Goal: Task Accomplishment & Management: Manage account settings

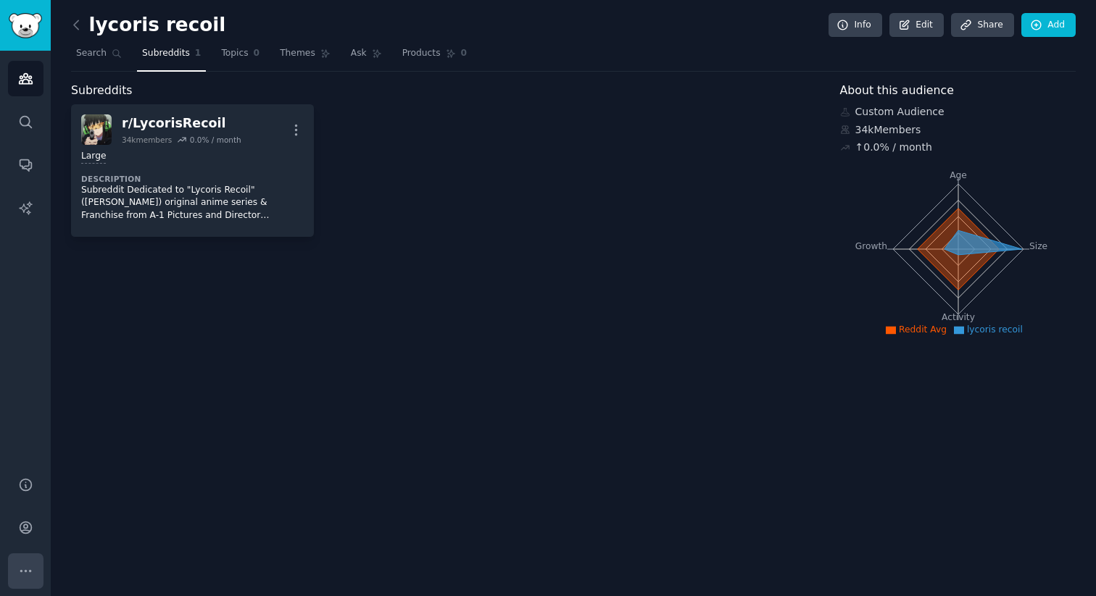
click at [12, 575] on button "More" at bounding box center [26, 572] width 36 height 36
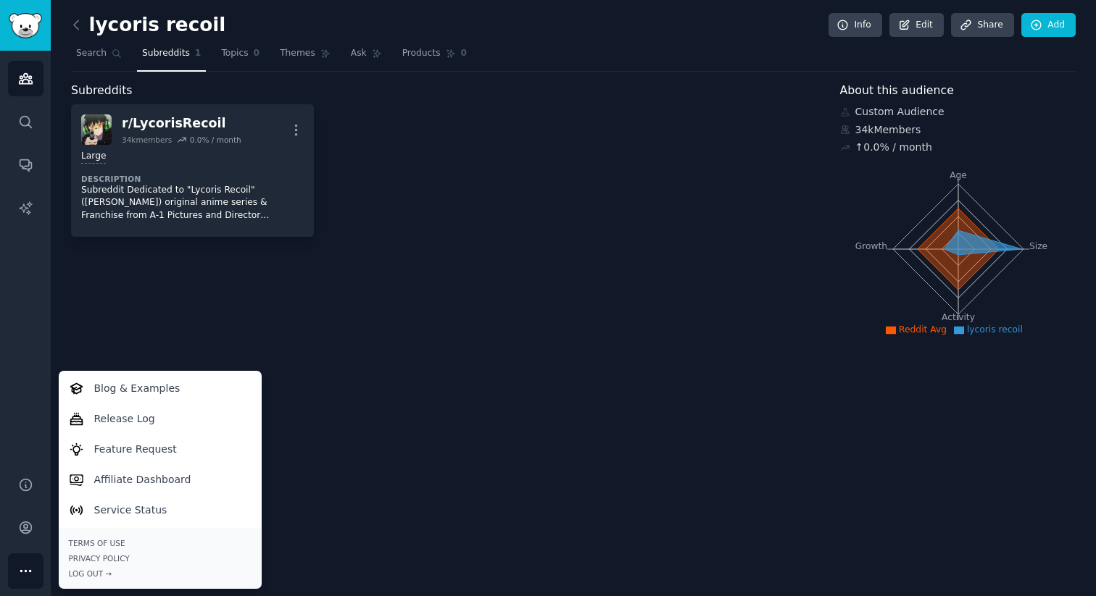
click at [572, 187] on div "r/ LycorisRecoil 34k members 0.0 % / month More Large Description Subreddit Ded…" at bounding box center [445, 170] width 749 height 133
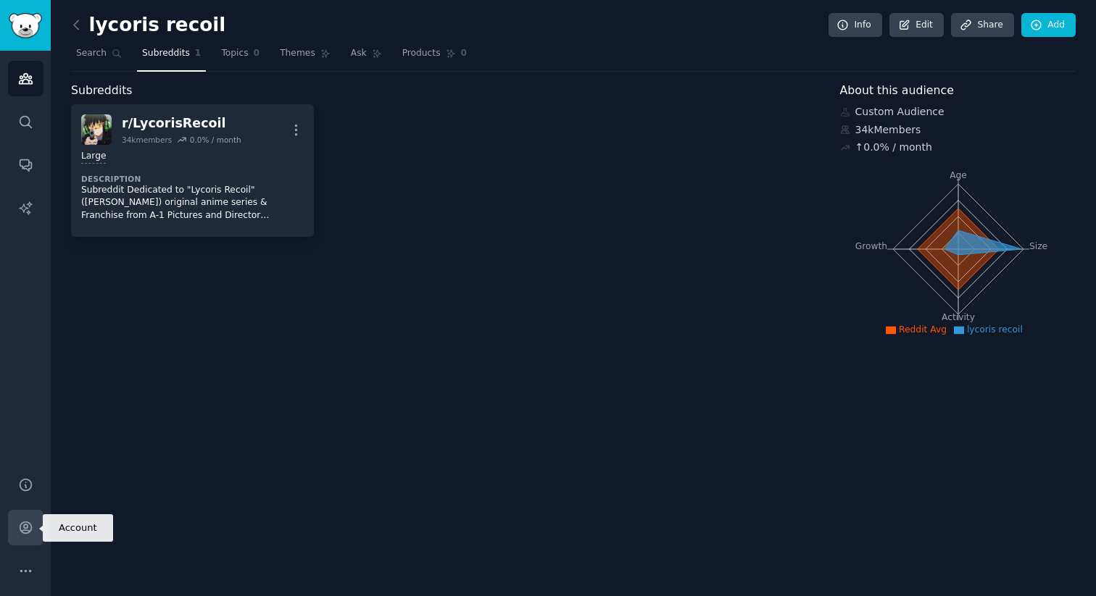
click at [25, 533] on icon "Sidebar" at bounding box center [26, 528] width 12 height 12
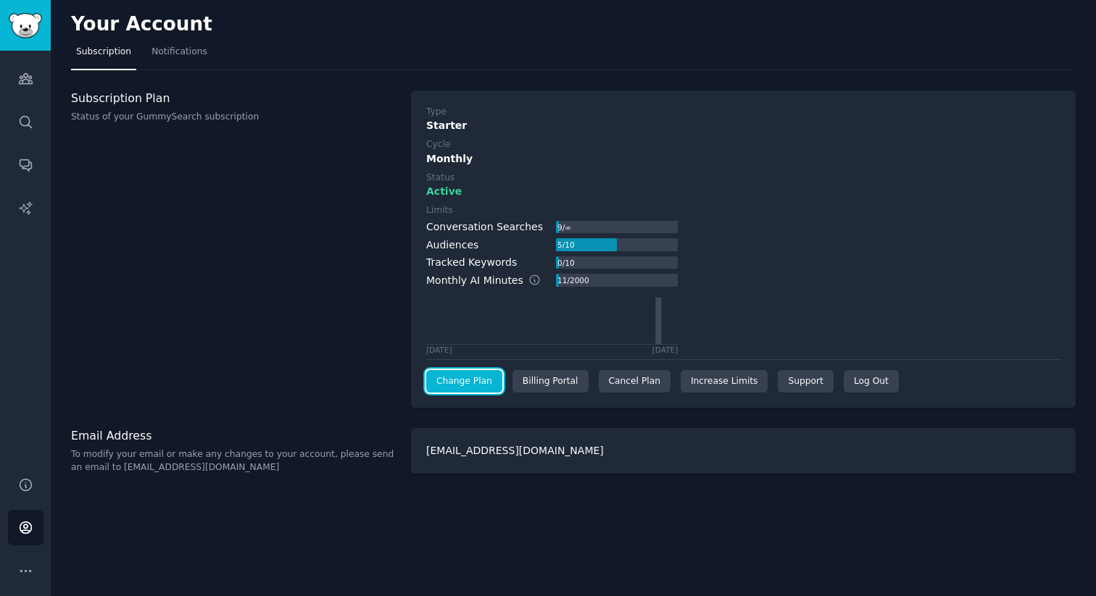
click at [482, 383] on link "Change Plan" at bounding box center [464, 381] width 76 height 23
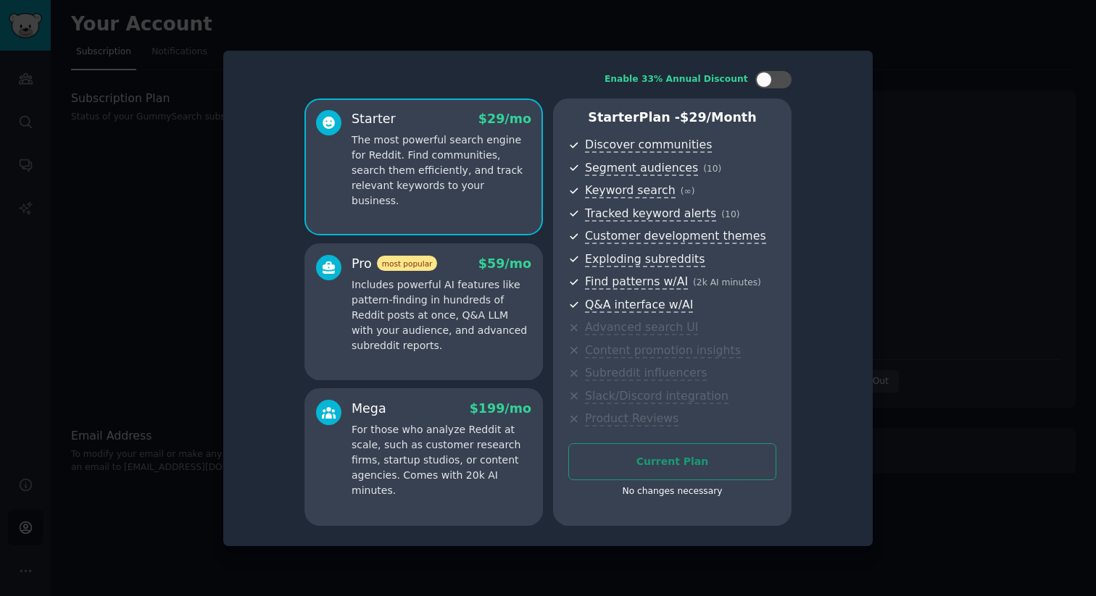
click at [685, 460] on div "Current Plan No changes necessary" at bounding box center [672, 474] width 208 height 62
click at [768, 81] on div at bounding box center [764, 80] width 16 height 16
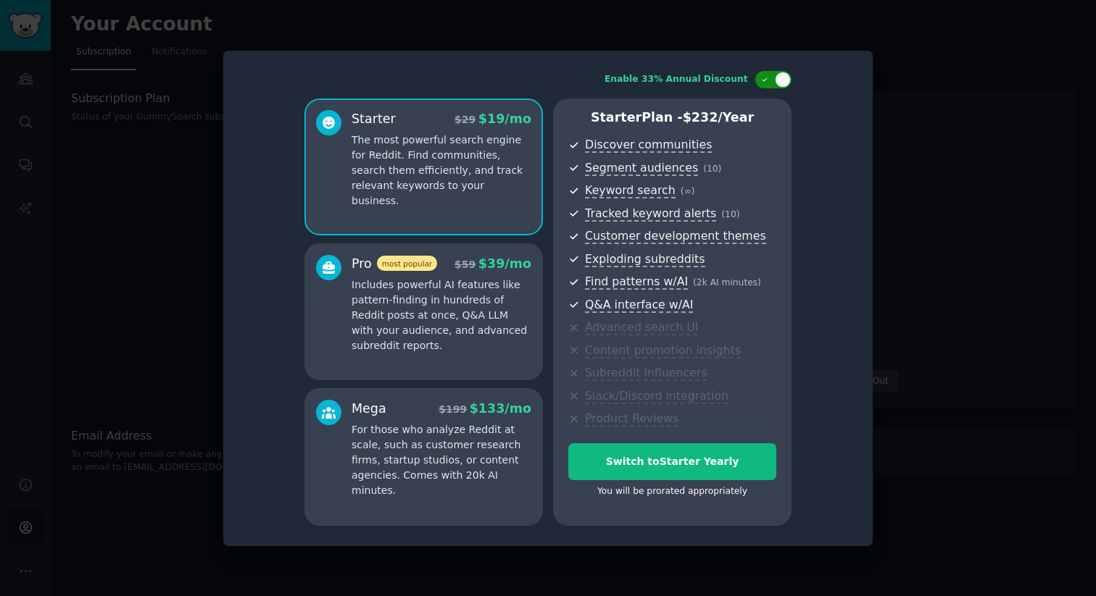
click at [768, 81] on icon at bounding box center [765, 80] width 8 height 8
checkbox input "false"
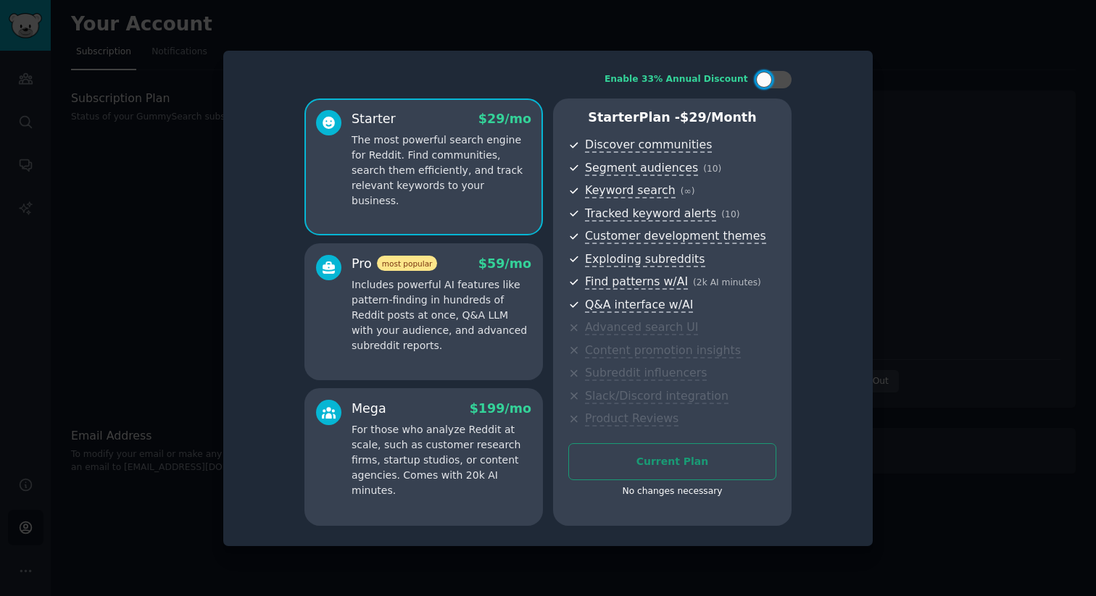
click at [183, 236] on div at bounding box center [548, 298] width 1096 height 596
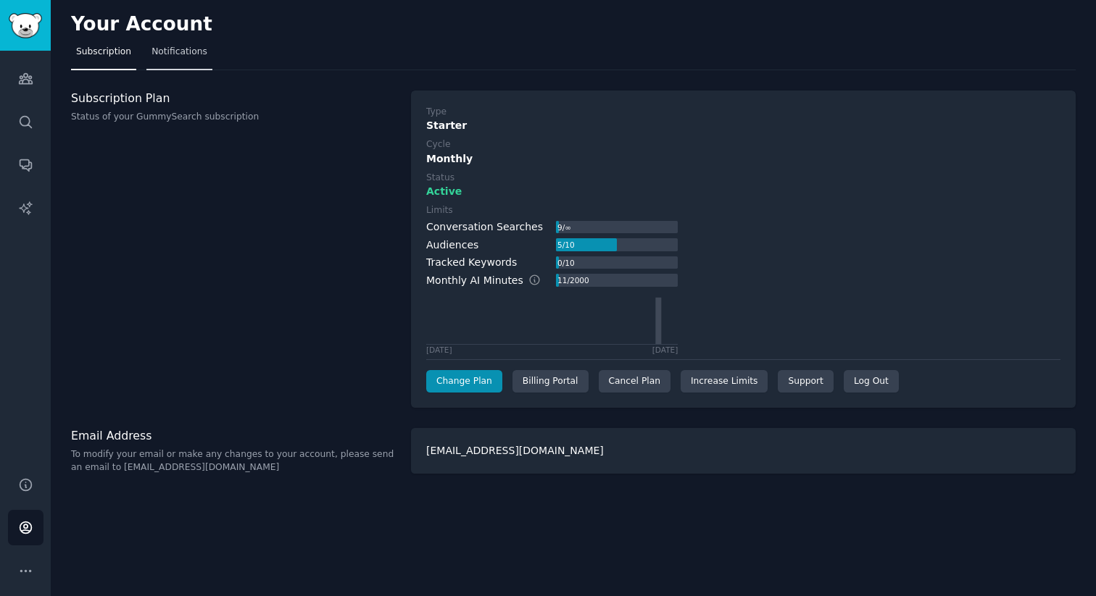
click at [198, 64] on link "Notifications" at bounding box center [179, 56] width 66 height 30
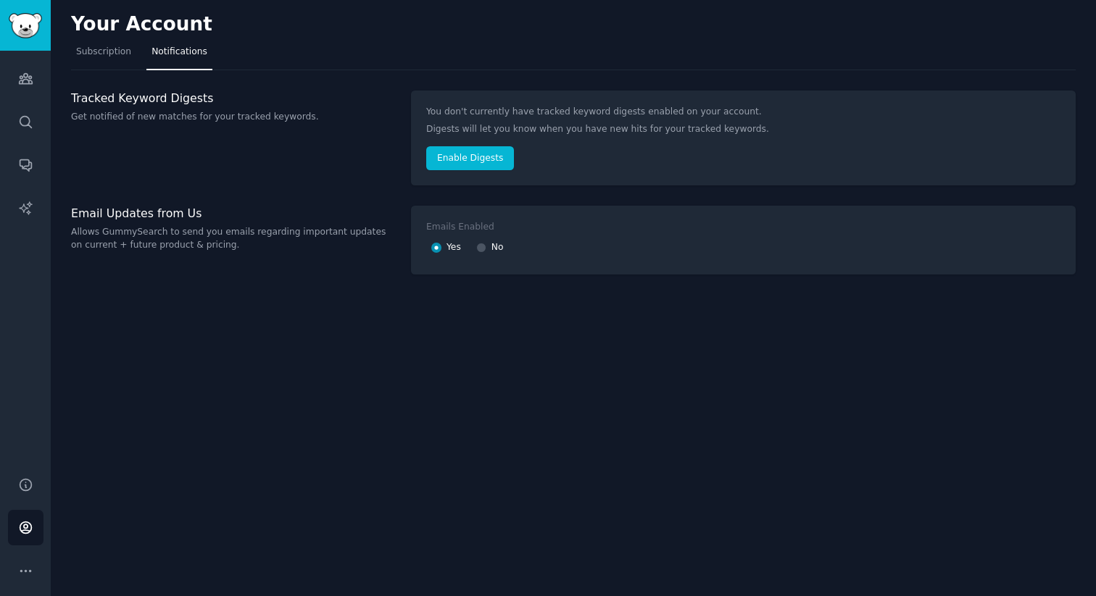
click at [137, 59] on nav "Subscription Notifications" at bounding box center [573, 56] width 1004 height 30
click at [74, 59] on link "Subscription" at bounding box center [103, 56] width 65 height 30
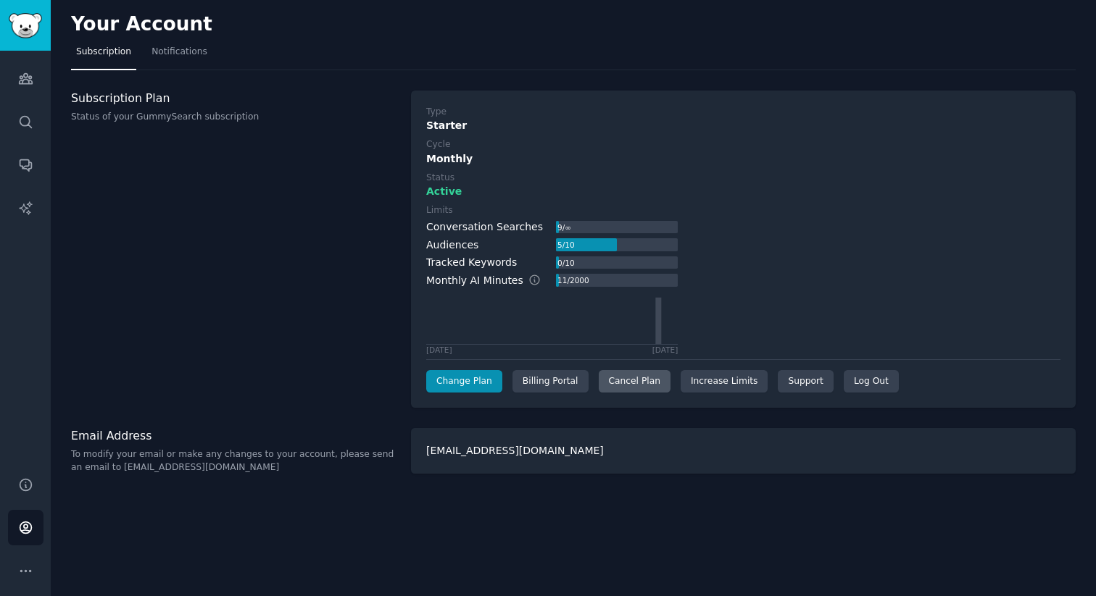
click at [618, 386] on div "Cancel Plan" at bounding box center [635, 381] width 72 height 23
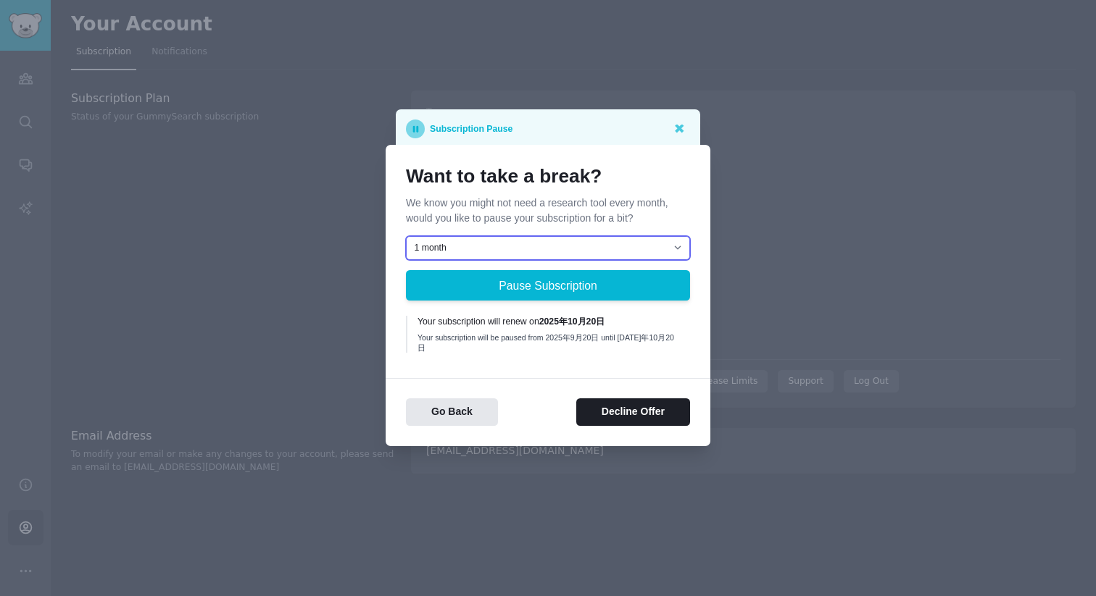
click at [599, 254] on select "1 month 2 months 3 months Choose a custom date to resume" at bounding box center [548, 248] width 284 height 25
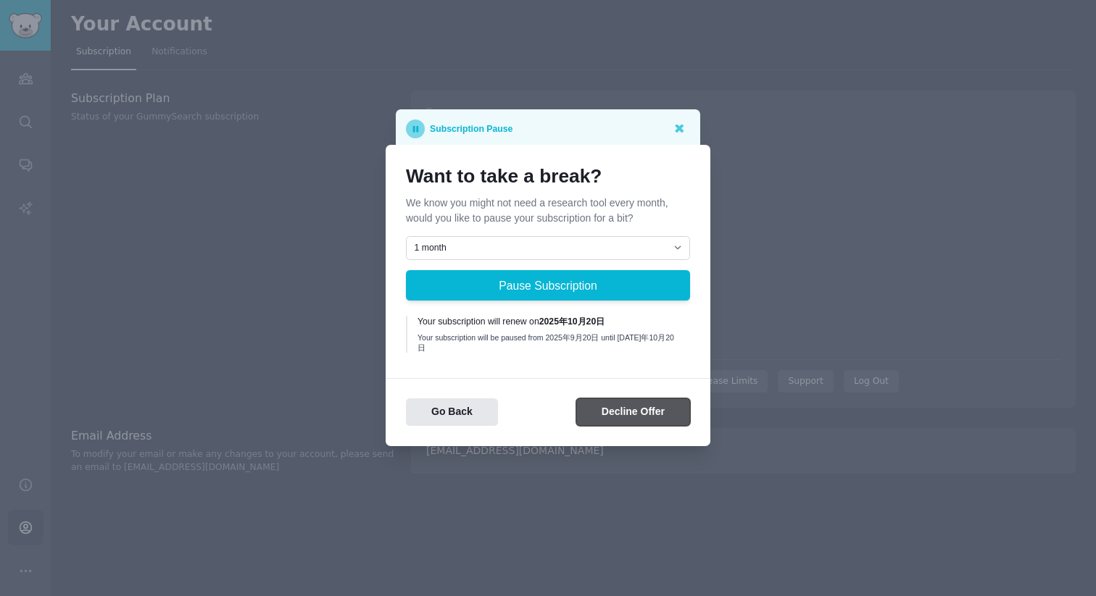
click at [622, 409] on button "Decline Offer" at bounding box center [633, 413] width 114 height 28
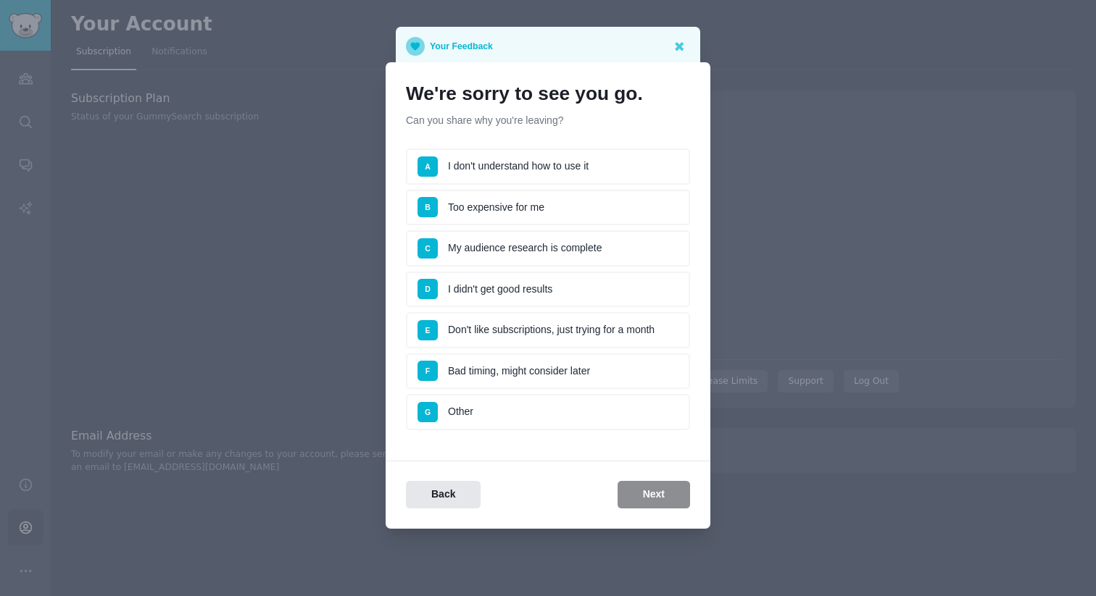
click at [520, 209] on li "B Too expensive for me" at bounding box center [548, 208] width 284 height 36
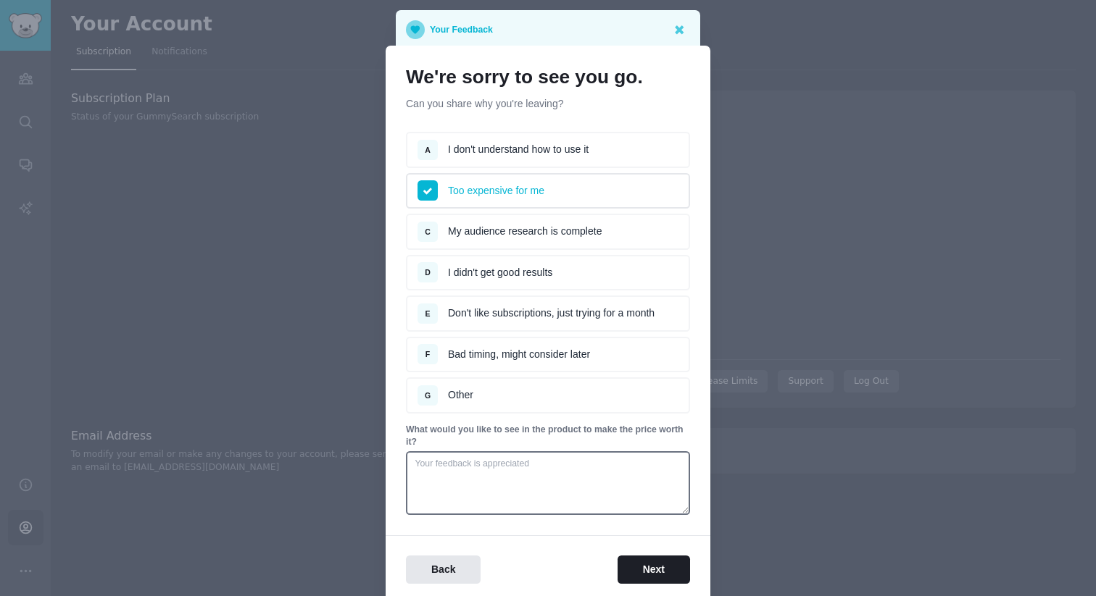
click at [500, 275] on li "D I didn't get good results" at bounding box center [548, 273] width 284 height 36
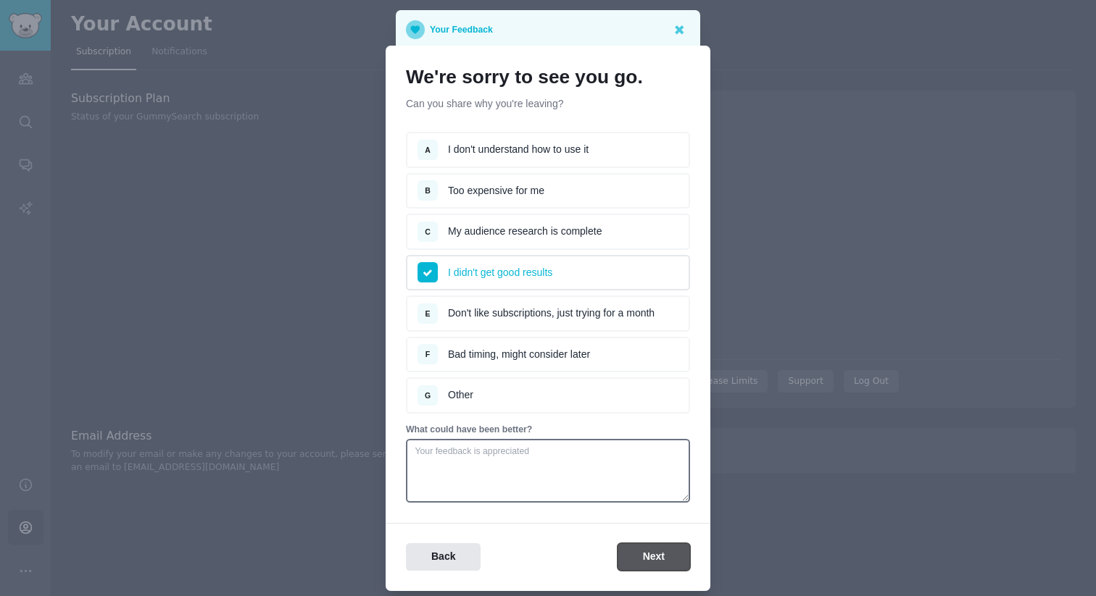
click at [641, 567] on button "Next" at bounding box center [653, 558] width 72 height 28
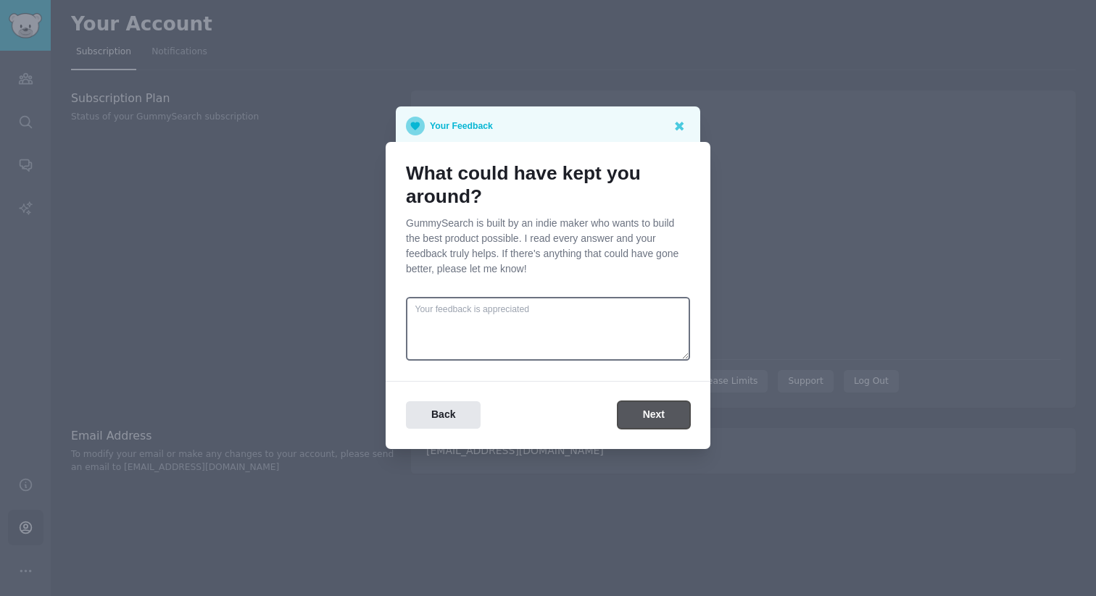
click at [640, 409] on button "Next" at bounding box center [653, 415] width 72 height 28
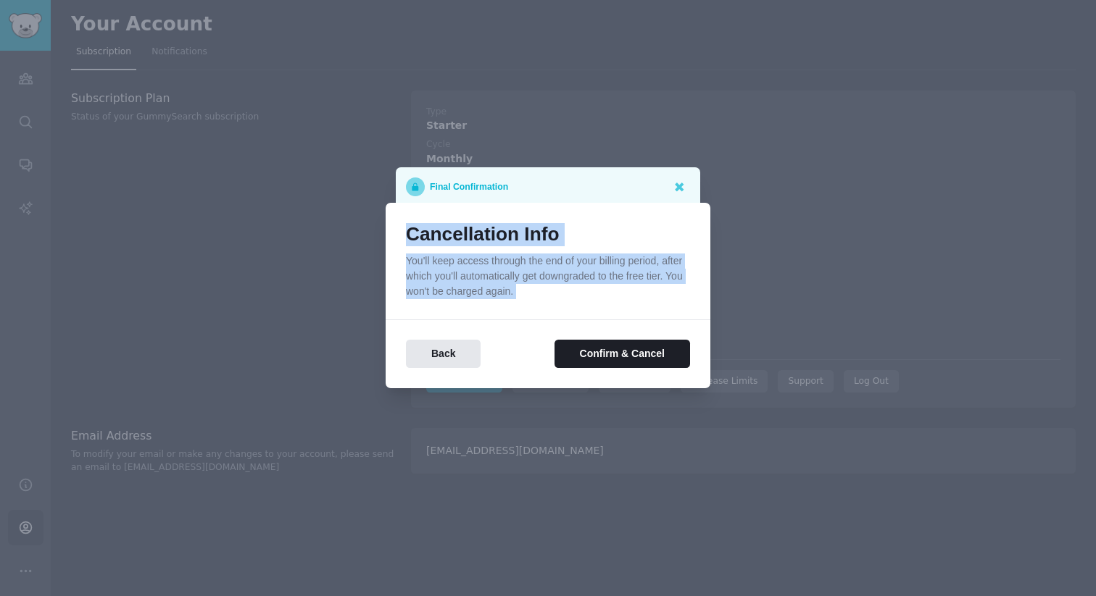
drag, startPoint x: 404, startPoint y: 237, endPoint x: 474, endPoint y: 303, distance: 96.4
click at [474, 303] on div "Cancellation Info You'll keep access through the end of your billing period, af…" at bounding box center [548, 296] width 325 height 186
click at [596, 363] on button "Confirm & Cancel" at bounding box center [622, 354] width 136 height 28
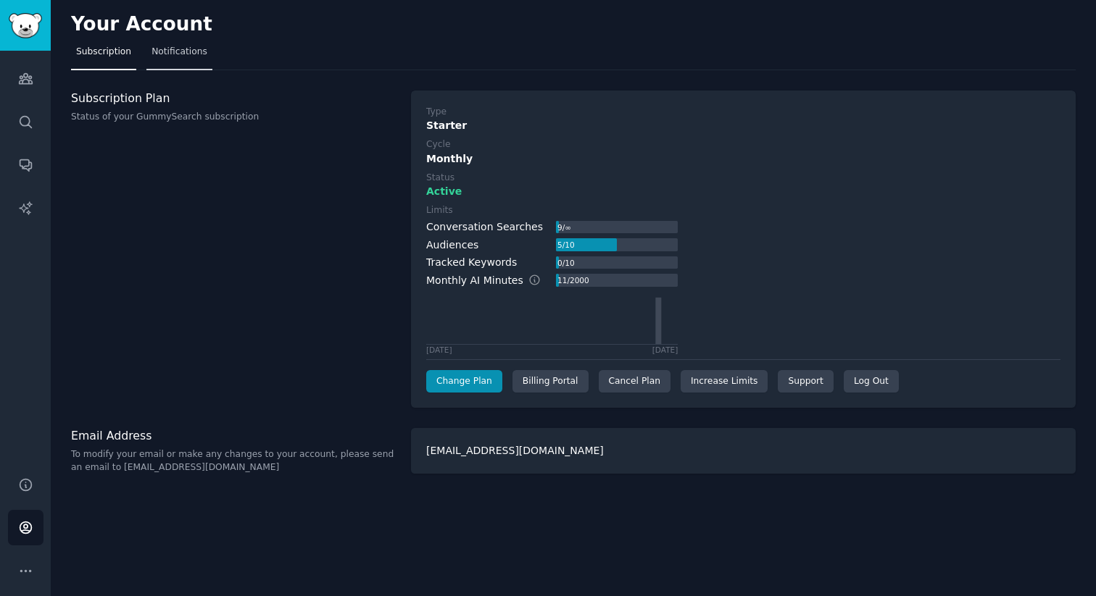
click at [177, 57] on span "Notifications" at bounding box center [179, 52] width 56 height 13
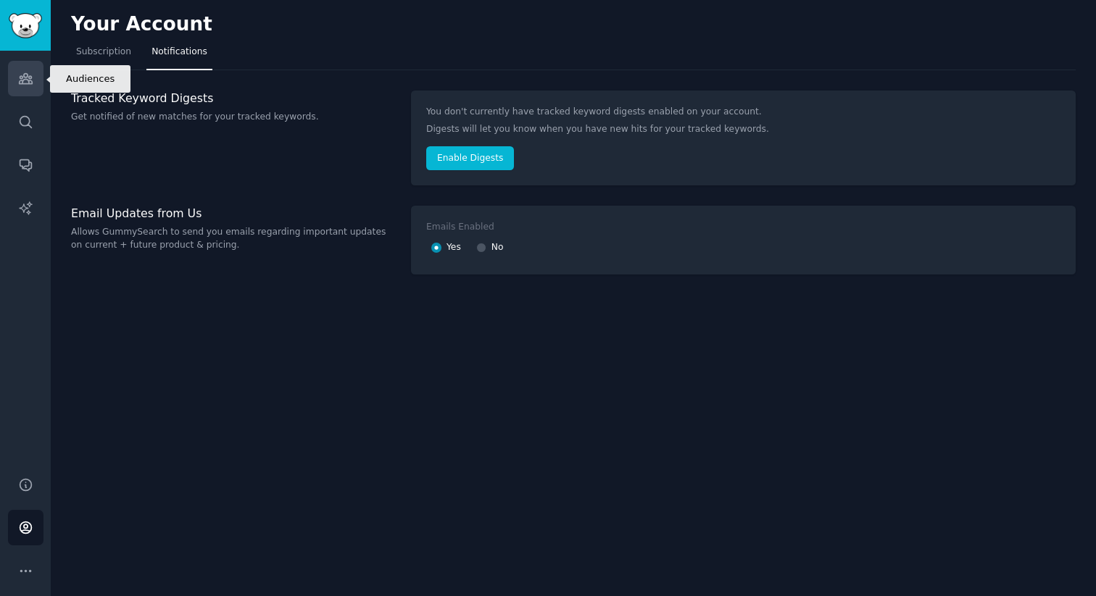
click at [16, 79] on link "Audiences" at bounding box center [26, 79] width 36 height 36
